Goal: Find specific page/section: Find specific page/section

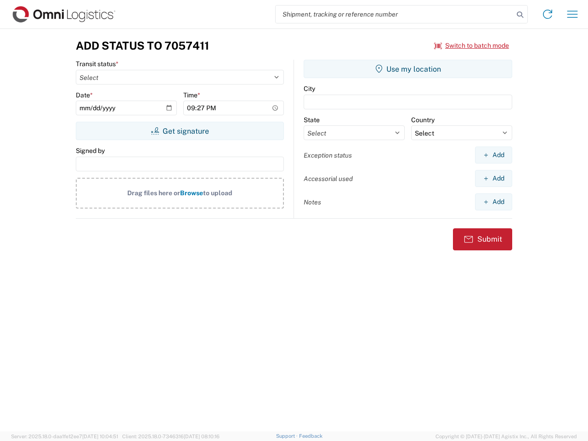
click at [395, 14] on input "search" at bounding box center [395, 14] width 238 height 17
click at [520, 15] on icon at bounding box center [520, 14] width 13 height 13
click at [548, 14] on icon at bounding box center [547, 14] width 15 height 15
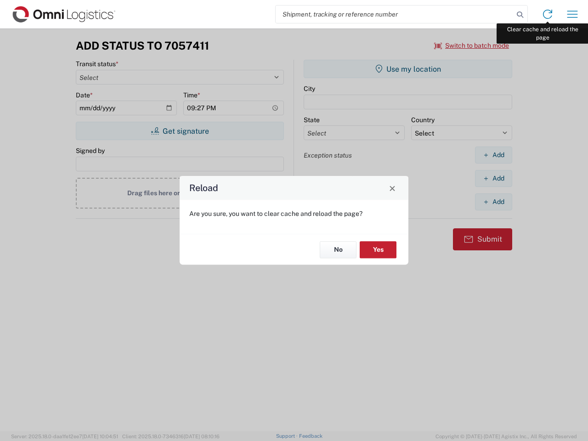
click at [573, 14] on div "Reload Are you sure, you want to clear cache and reload the page? No Yes" at bounding box center [294, 220] width 588 height 441
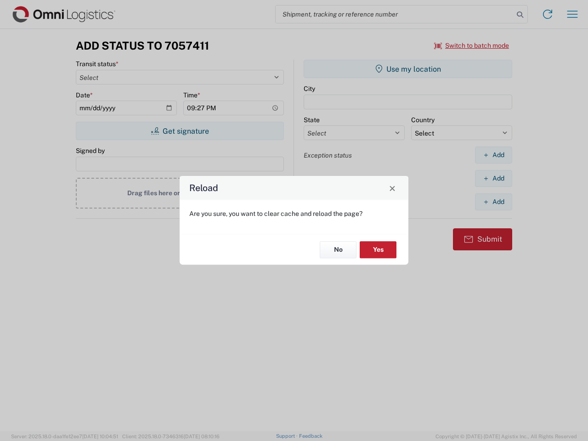
click at [472, 45] on div "Reload Are you sure, you want to clear cache and reload the page? No Yes" at bounding box center [294, 220] width 588 height 441
click at [180, 131] on div "Reload Are you sure, you want to clear cache and reload the page? No Yes" at bounding box center [294, 220] width 588 height 441
click at [408, 69] on div "Reload Are you sure, you want to clear cache and reload the page? No Yes" at bounding box center [294, 220] width 588 height 441
click at [494, 155] on div "Reload Are you sure, you want to clear cache and reload the page? No Yes" at bounding box center [294, 220] width 588 height 441
click at [494, 178] on div "Reload Are you sure, you want to clear cache and reload the page? No Yes" at bounding box center [294, 220] width 588 height 441
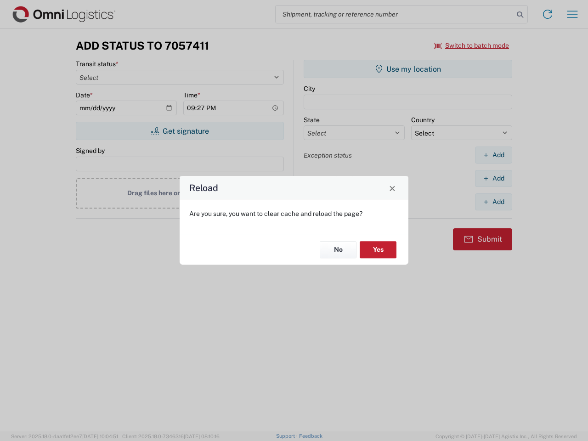
click at [494, 202] on div "Reload Are you sure, you want to clear cache and reload the page? No Yes" at bounding box center [294, 220] width 588 height 441
